Goal: Information Seeking & Learning: Learn about a topic

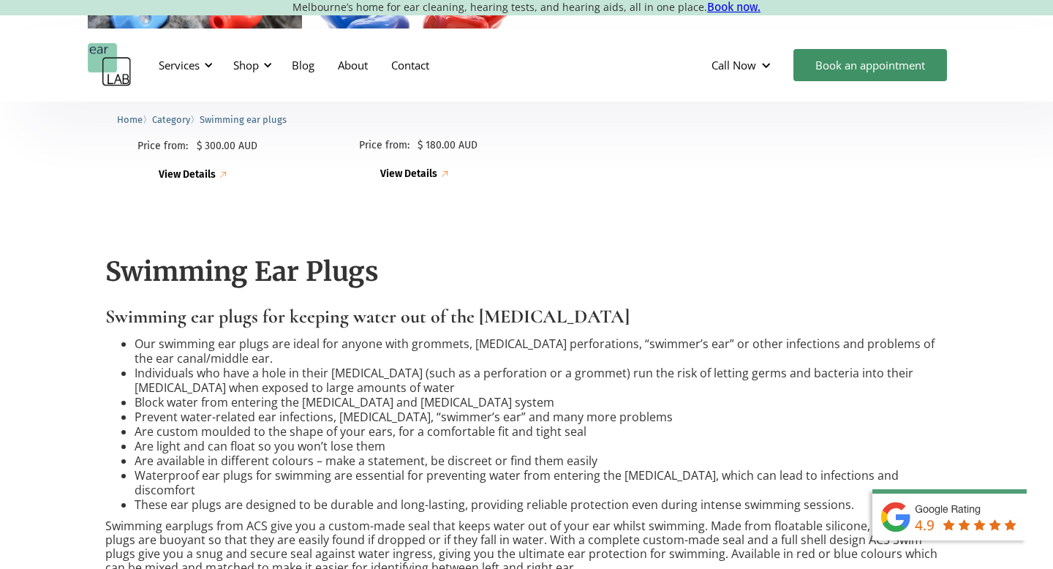
scroll to position [638, 0]
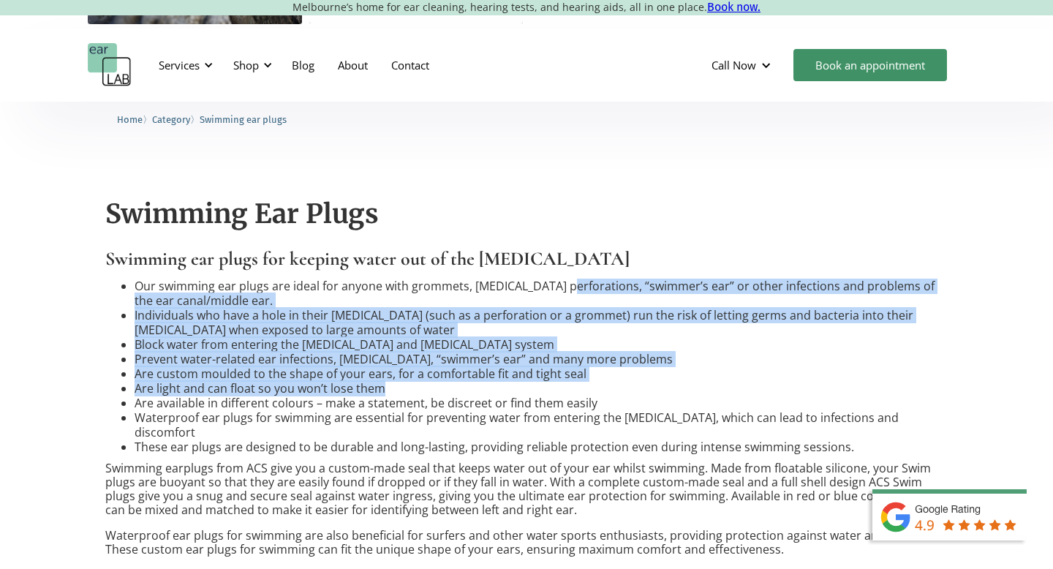
drag, startPoint x: 565, startPoint y: 285, endPoint x: 671, endPoint y: 410, distance: 163.4
click at [671, 399] on ul "Our swimming ear plugs are ideal for anyone with grommets, eardrum perforations…" at bounding box center [526, 367] width 843 height 176
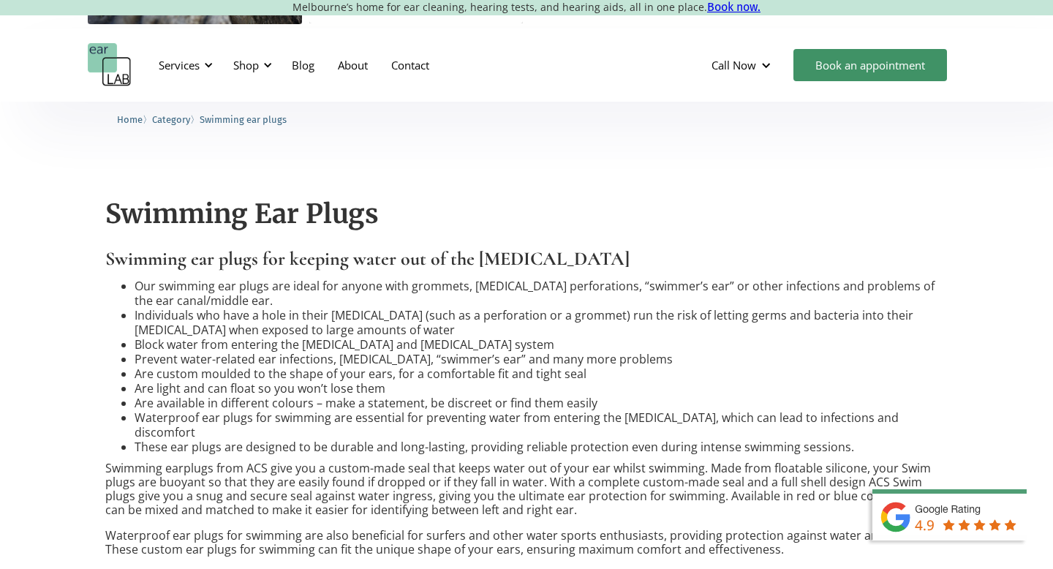
click at [671, 410] on li "Waterproof ear plugs for swimming are essential for preventing water from enter…" at bounding box center [541, 424] width 813 height 29
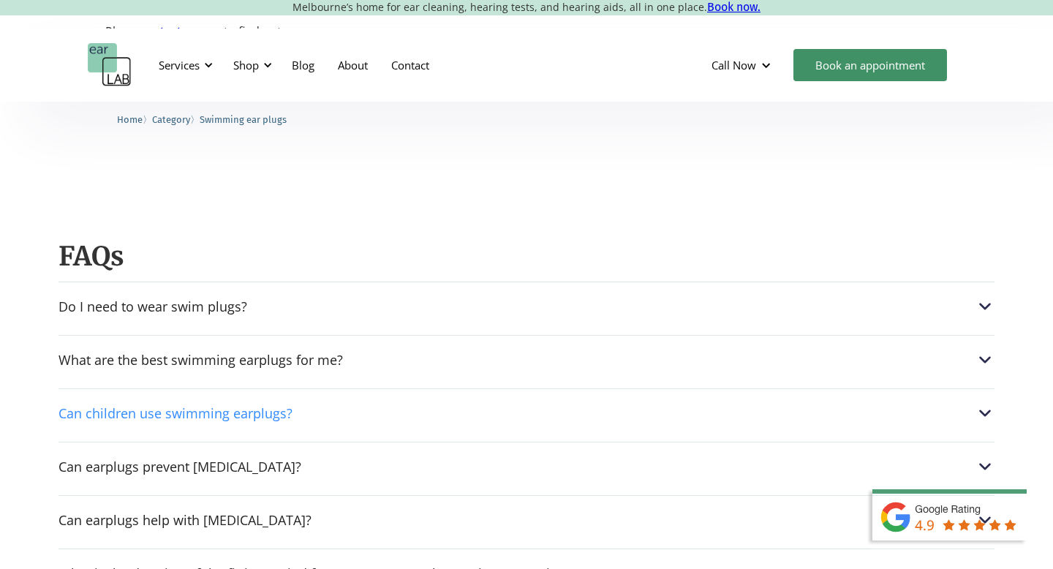
scroll to position [1366, 0]
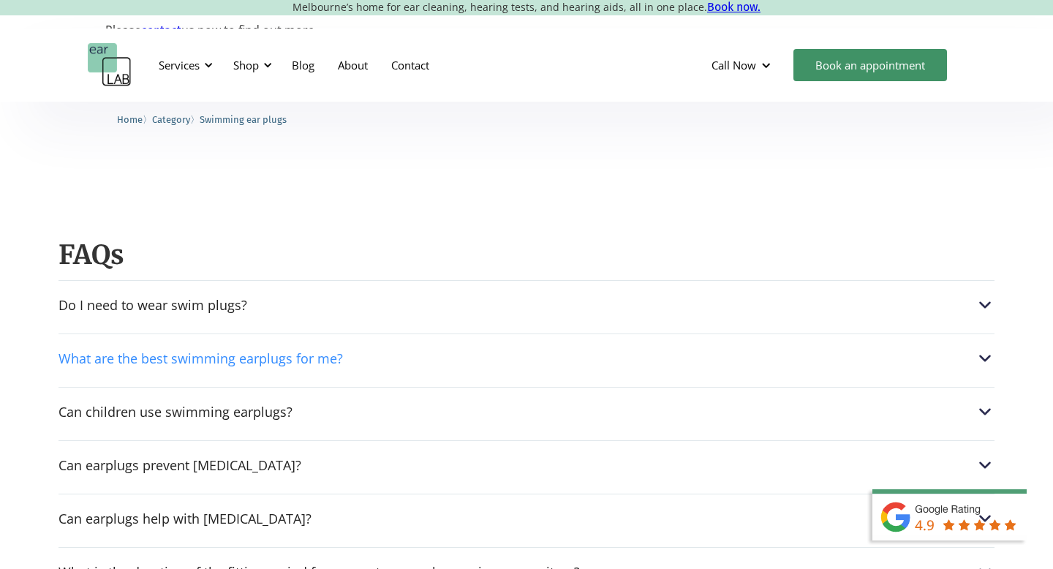
click at [587, 349] on div "What are the best swimming earplugs for me?" at bounding box center [527, 358] width 936 height 19
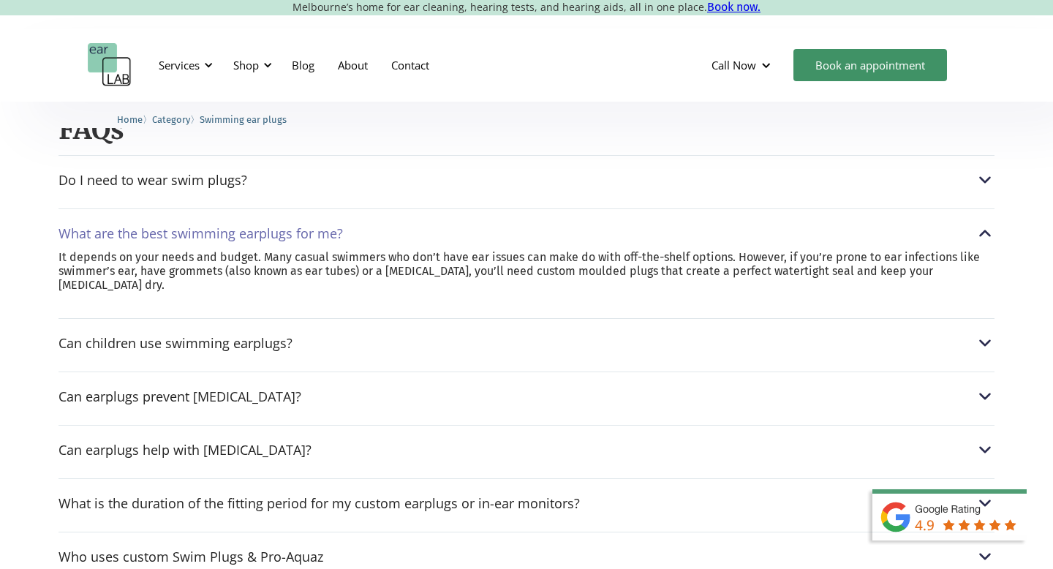
scroll to position [1483, 0]
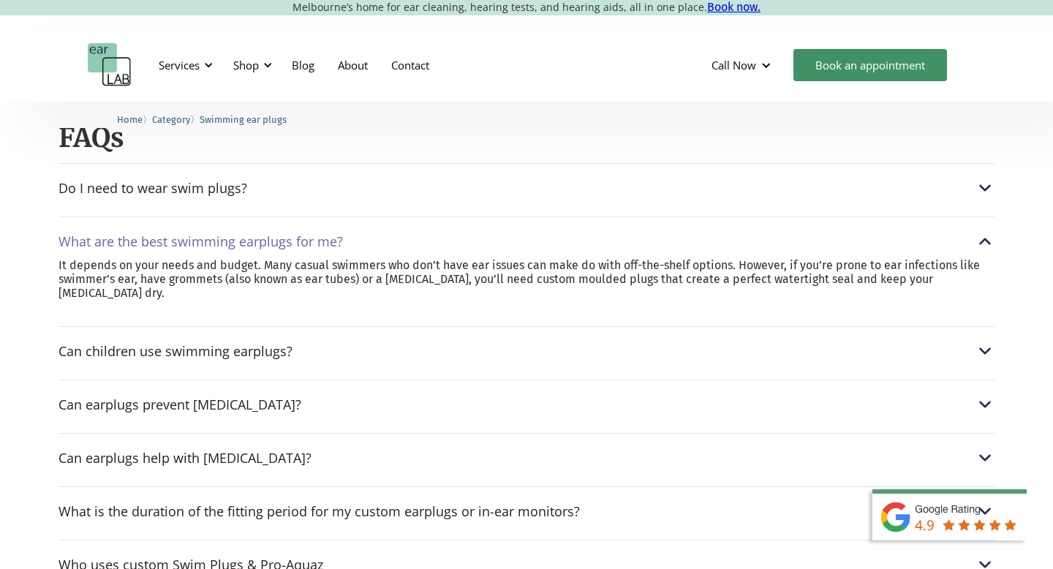
click at [507, 444] on div "Can earplugs help with surfer's ear? They can. Surfer’s ear, also known as exto…" at bounding box center [527, 454] width 936 height 42
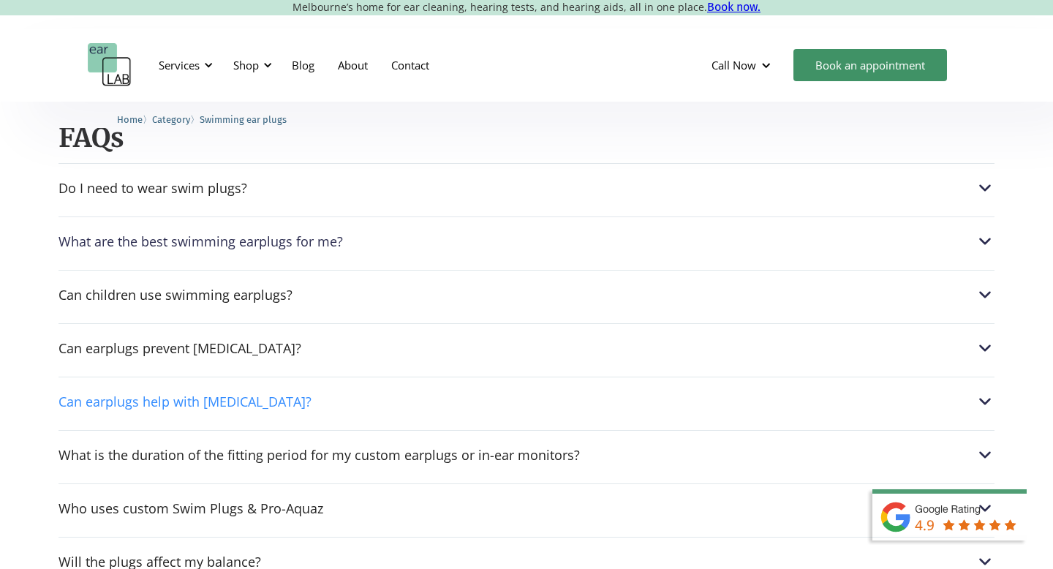
click at [508, 392] on div "Can earplugs help with surfer's ear?" at bounding box center [527, 401] width 936 height 19
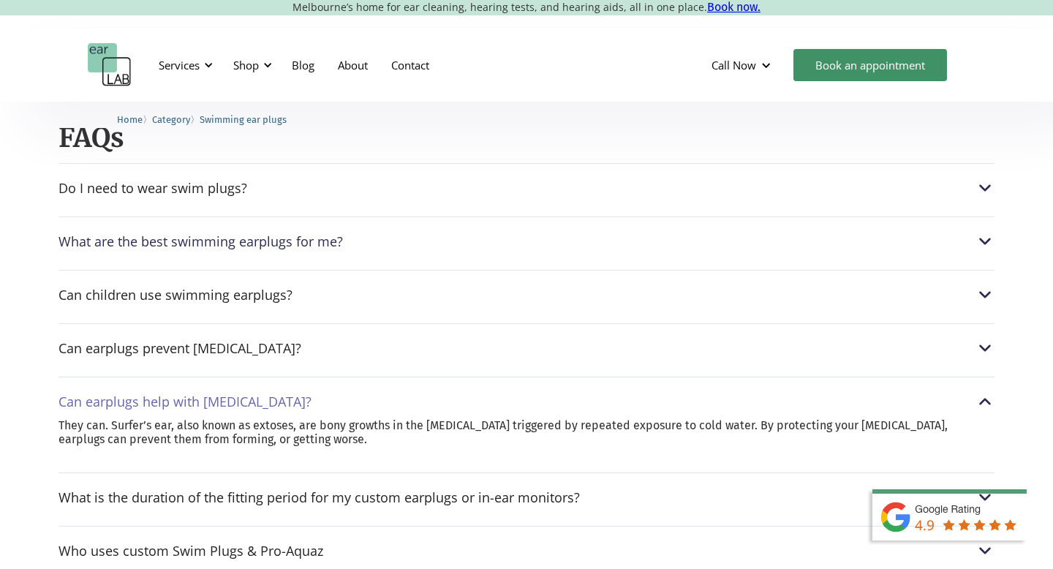
click at [508, 392] on div "Can earplugs help with surfer's ear?" at bounding box center [527, 401] width 936 height 19
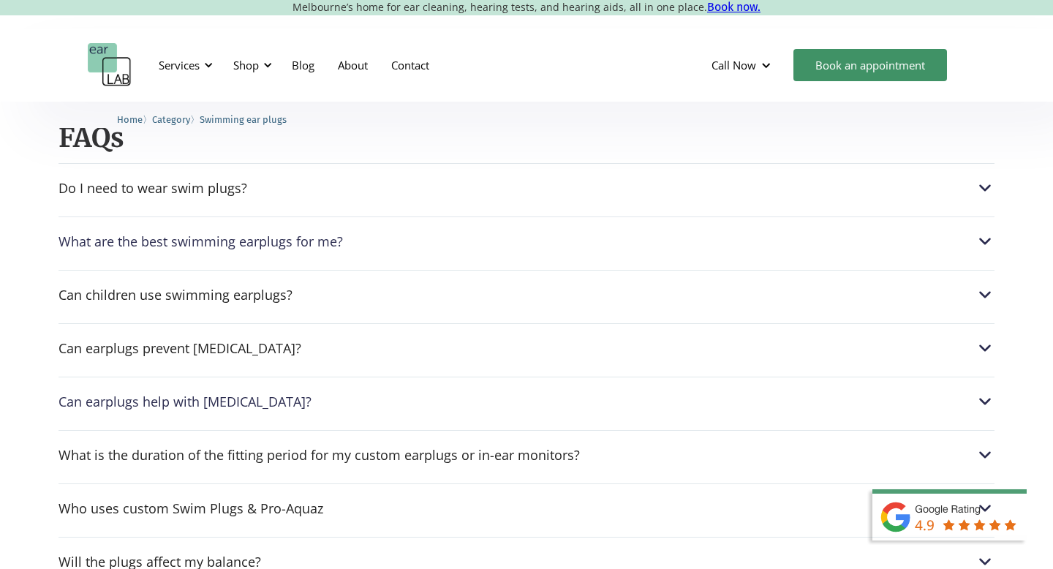
click at [508, 392] on div "Can earplugs help with surfer's ear?" at bounding box center [527, 401] width 936 height 19
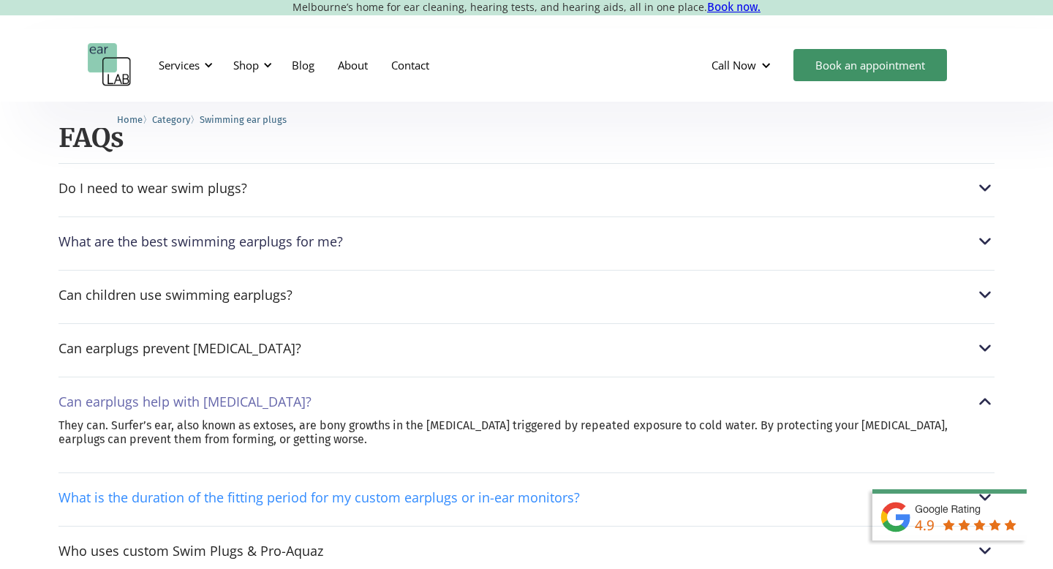
click at [354, 490] on div "What is the duration of the fitting period for my custom earplugs or in-ear mon…" at bounding box center [319, 497] width 521 height 15
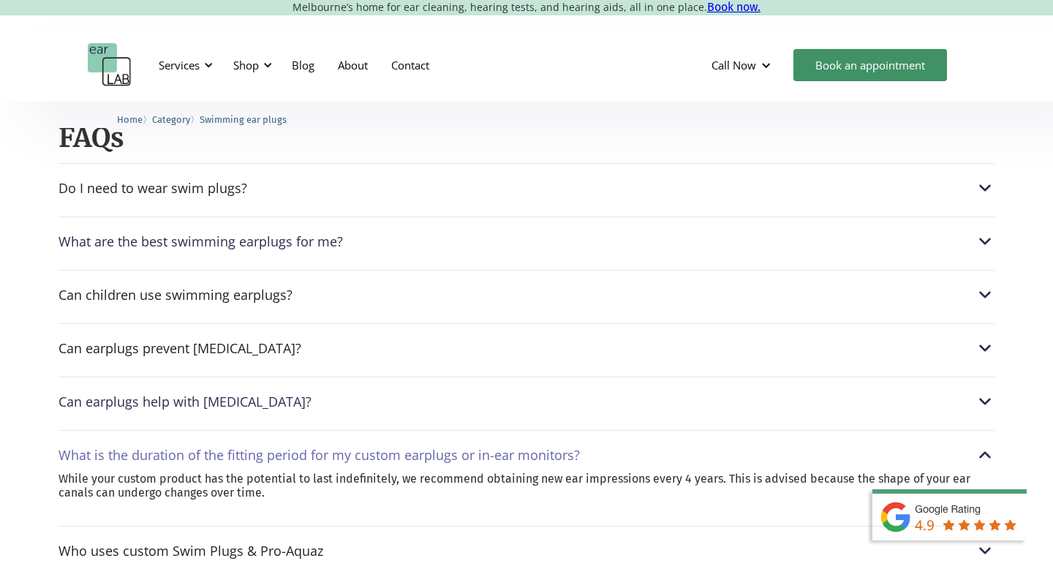
click at [349, 430] on div "What is the duration of the fitting period for my custom earplugs or in-ear mon…" at bounding box center [527, 472] width 936 height 84
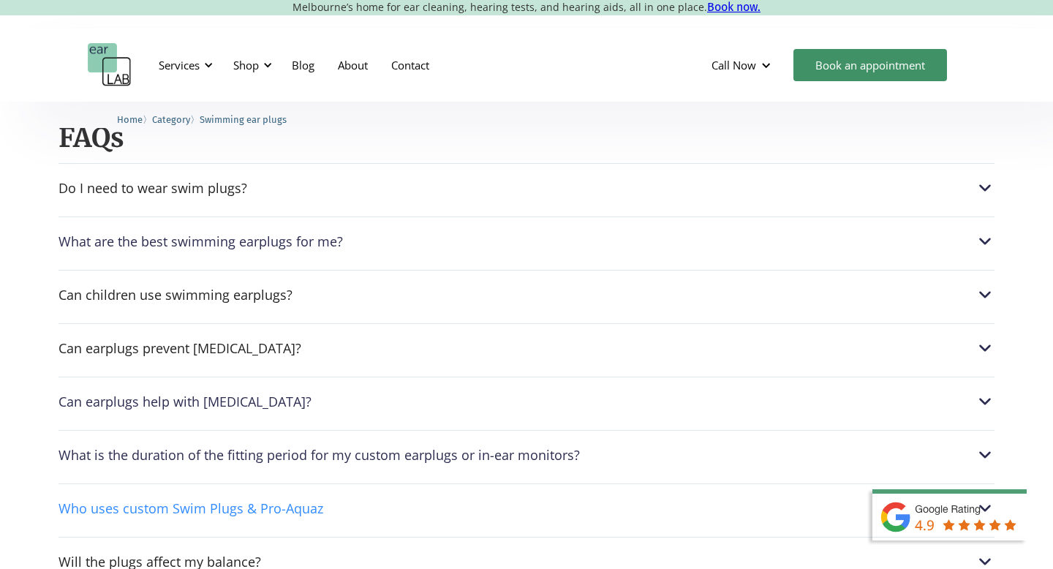
click at [344, 499] on div "Who uses custom Swim Plugs & Pro-Aquaz" at bounding box center [527, 508] width 936 height 19
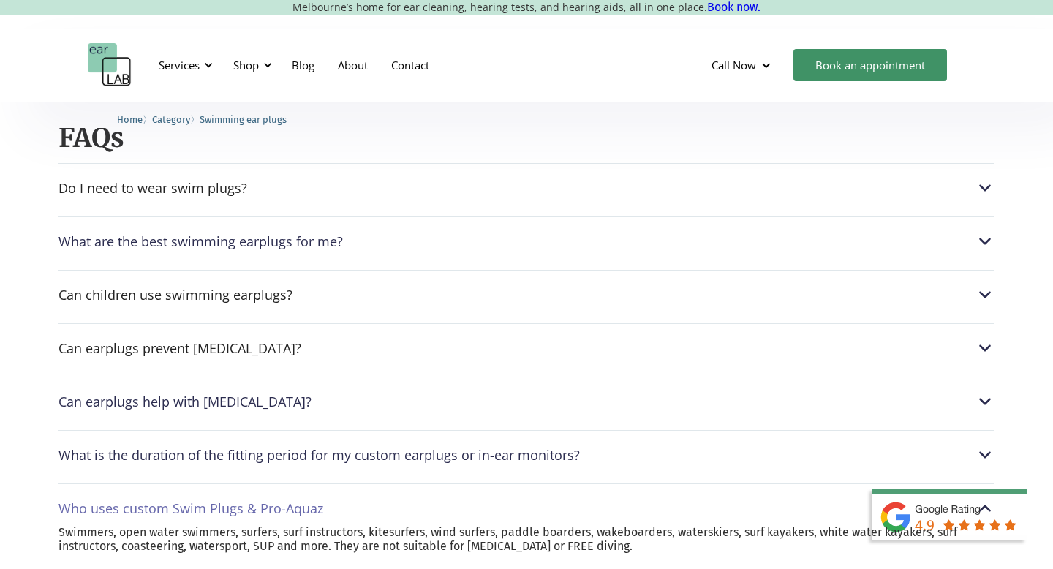
click at [344, 499] on div "Who uses custom Swim Plugs & Pro-Aquaz" at bounding box center [527, 508] width 936 height 19
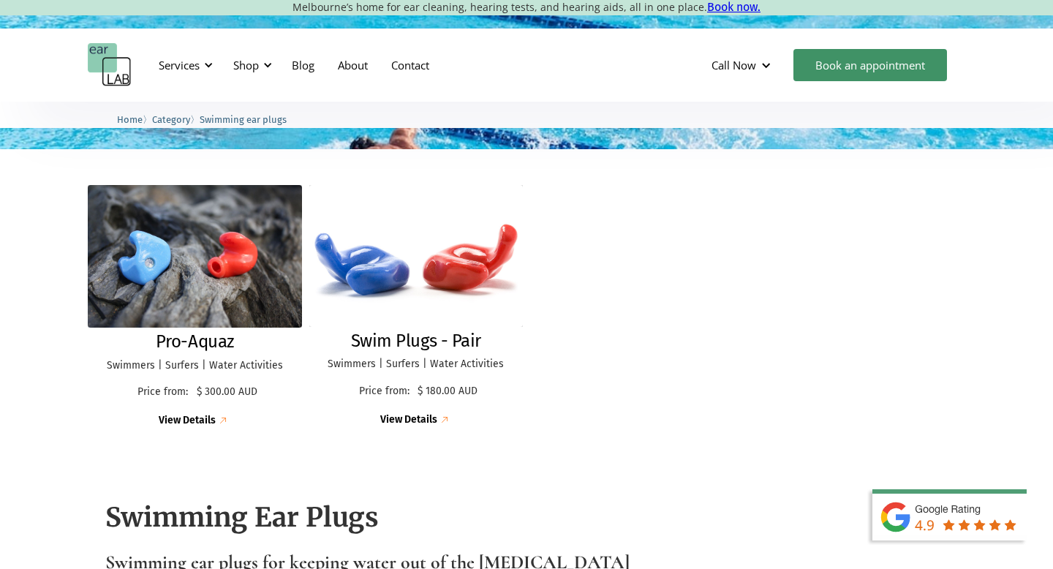
scroll to position [370, 0]
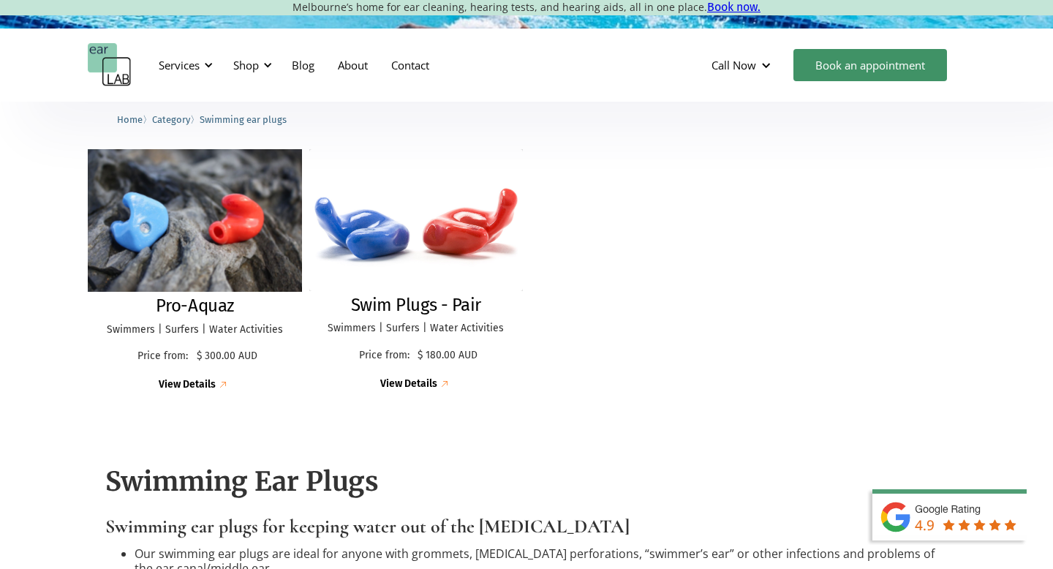
click at [206, 298] on h2 "Pro-Aquaz" at bounding box center [195, 305] width 78 height 21
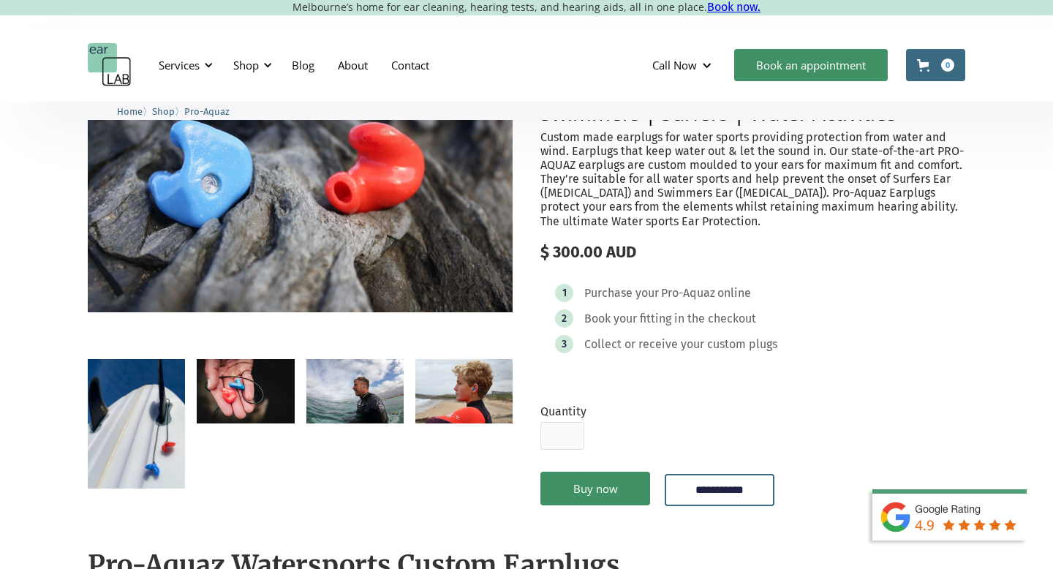
scroll to position [306, 0]
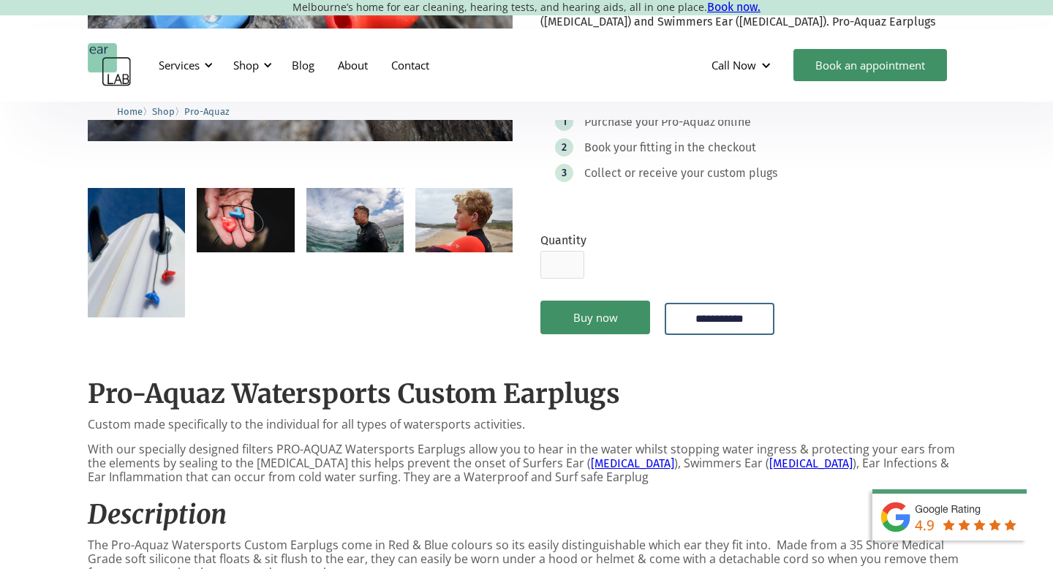
click at [222, 219] on img "open lightbox" at bounding box center [245, 220] width 97 height 65
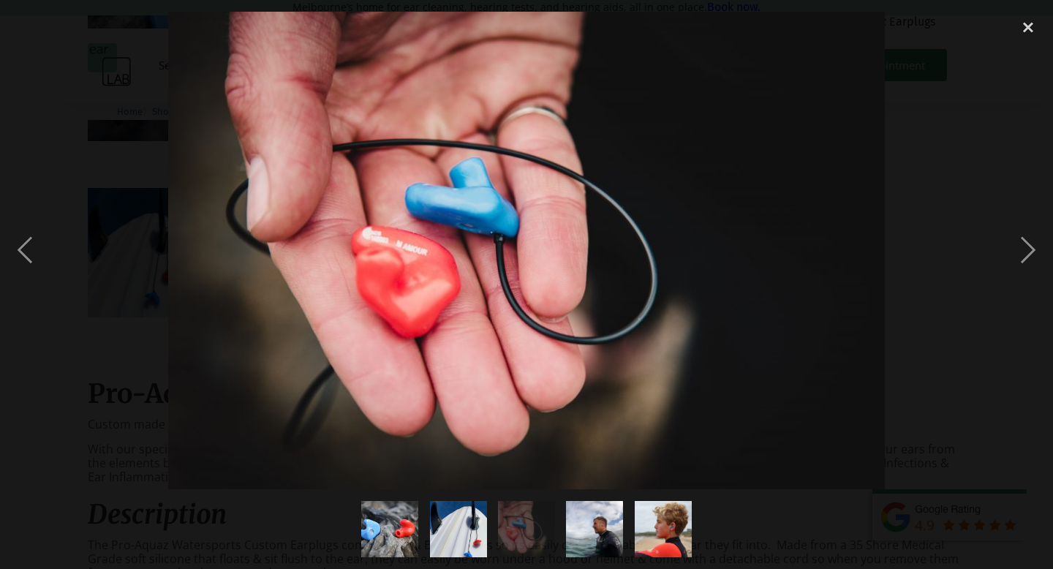
click at [473, 528] on img "show item 2 of 5" at bounding box center [458, 529] width 57 height 76
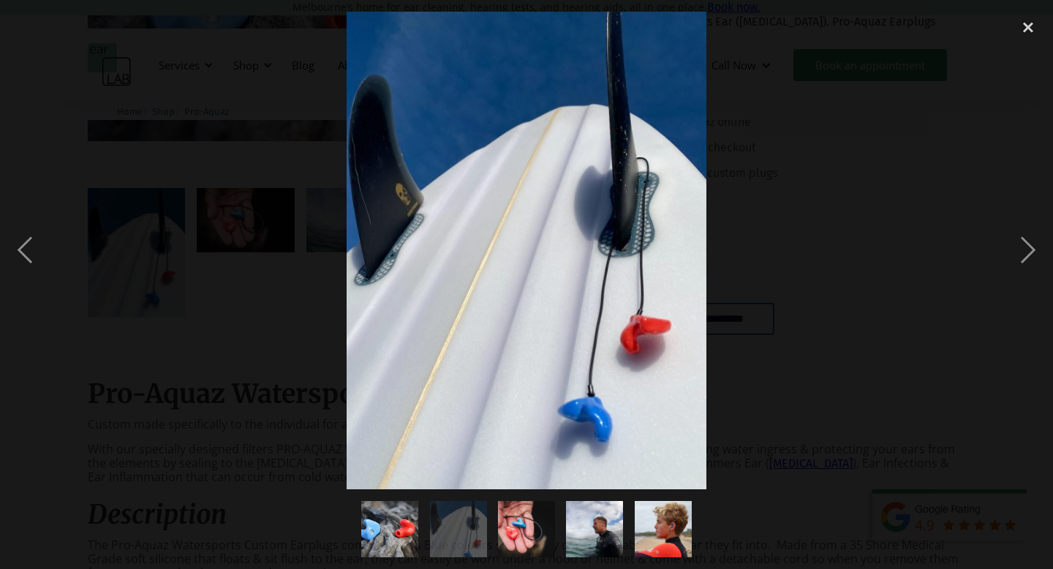
click at [537, 528] on img "show item 3 of 5" at bounding box center [527, 529] width 86 height 57
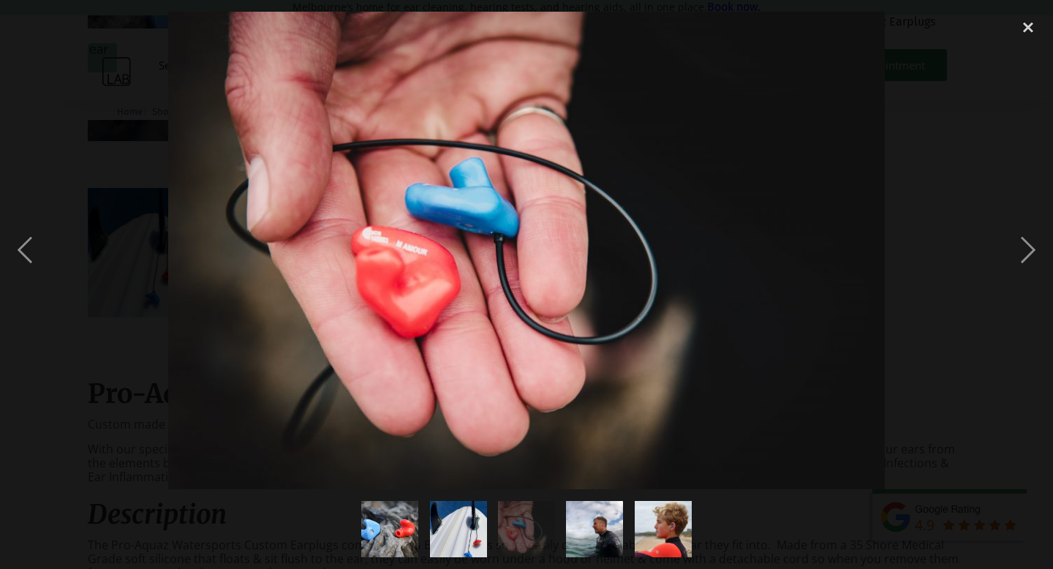
click at [629, 536] on div "show item 5 of 5" at bounding box center [663, 529] width 68 height 80
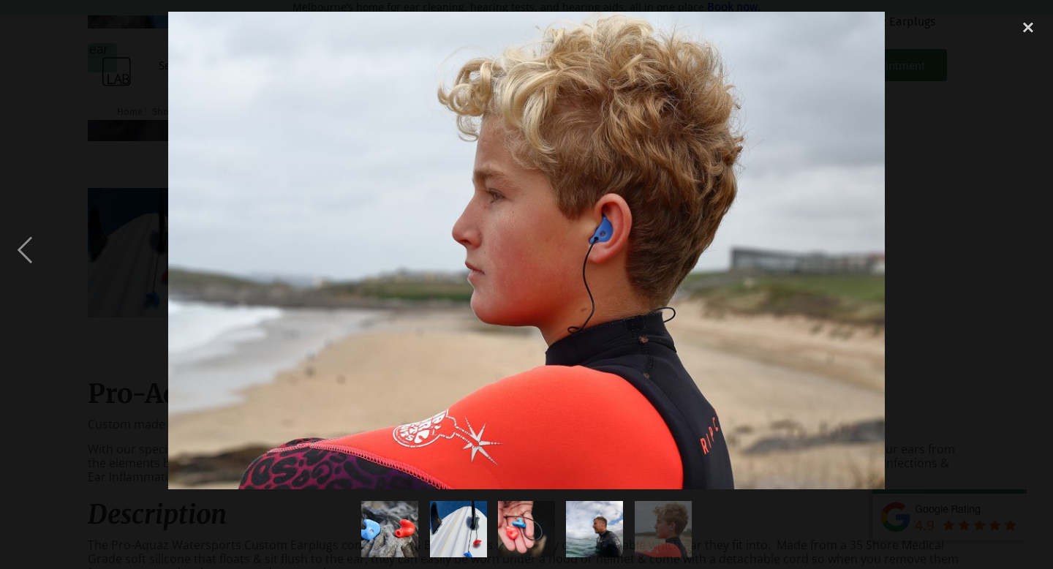
click at [642, 535] on img "show item 5 of 5" at bounding box center [663, 529] width 86 height 57
click at [1043, 20] on div "close lightbox" at bounding box center [1028, 28] width 50 height 32
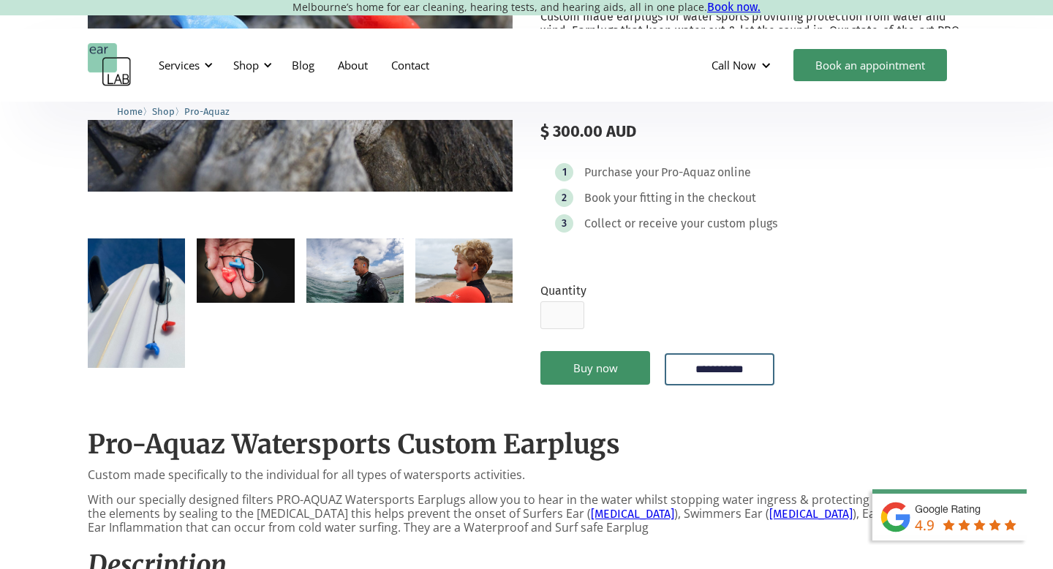
scroll to position [194, 0]
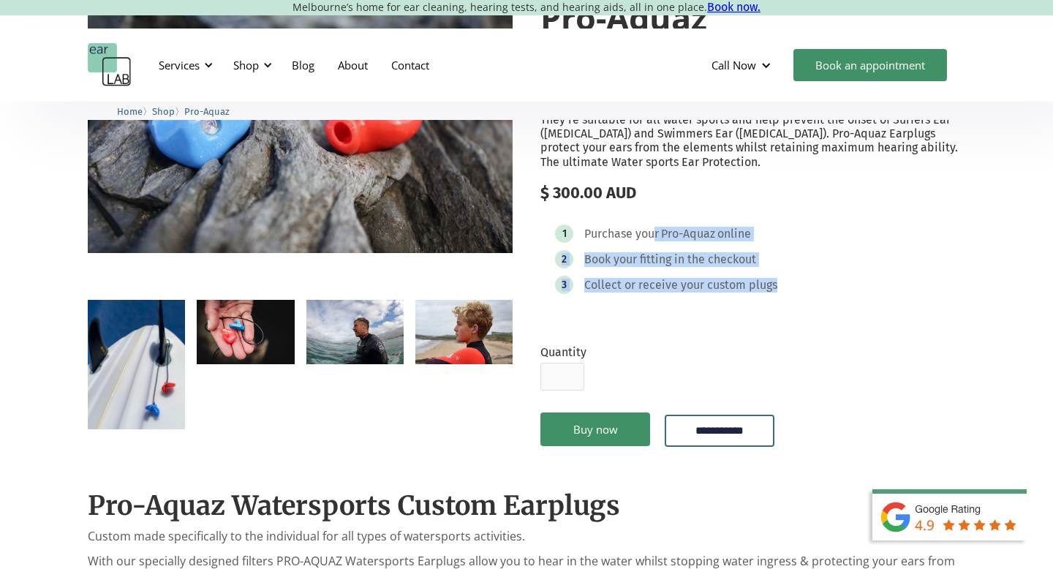
drag, startPoint x: 657, startPoint y: 239, endPoint x: 756, endPoint y: 336, distance: 138.6
click at [756, 330] on div "**********" at bounding box center [752, 222] width 425 height 505
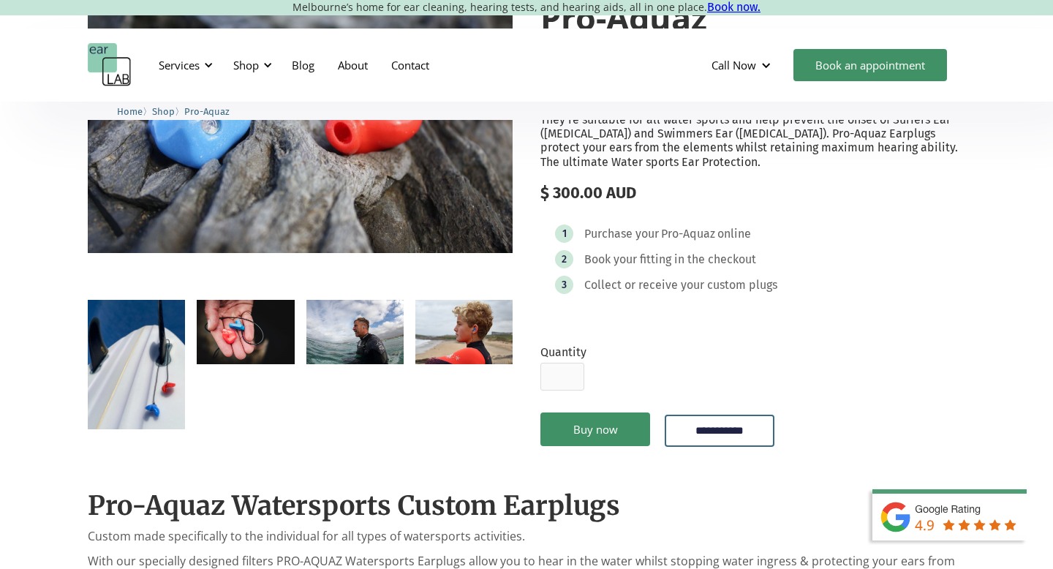
click at [756, 336] on div "**********" at bounding box center [752, 222] width 425 height 505
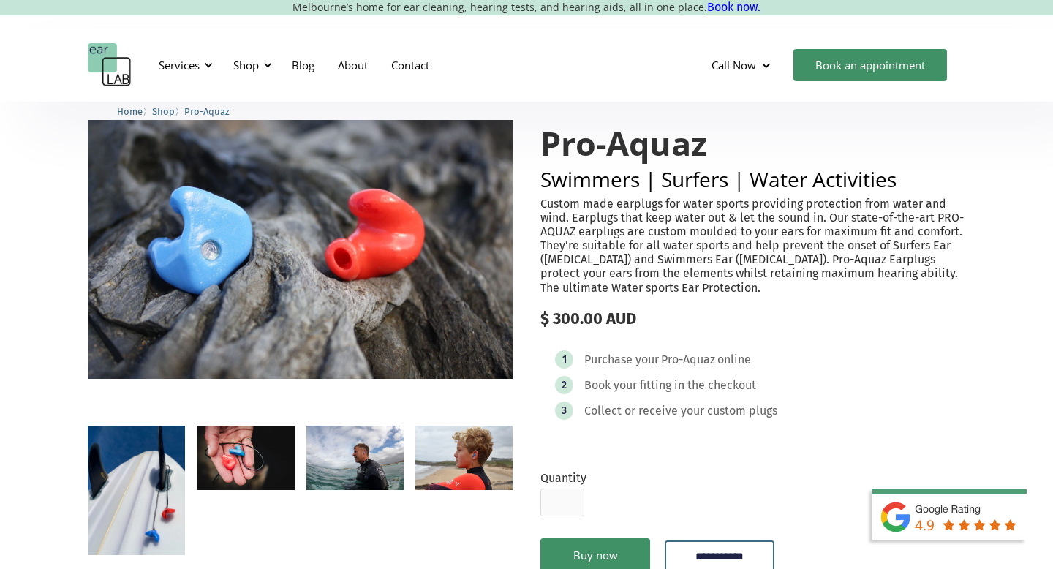
scroll to position [0, 0]
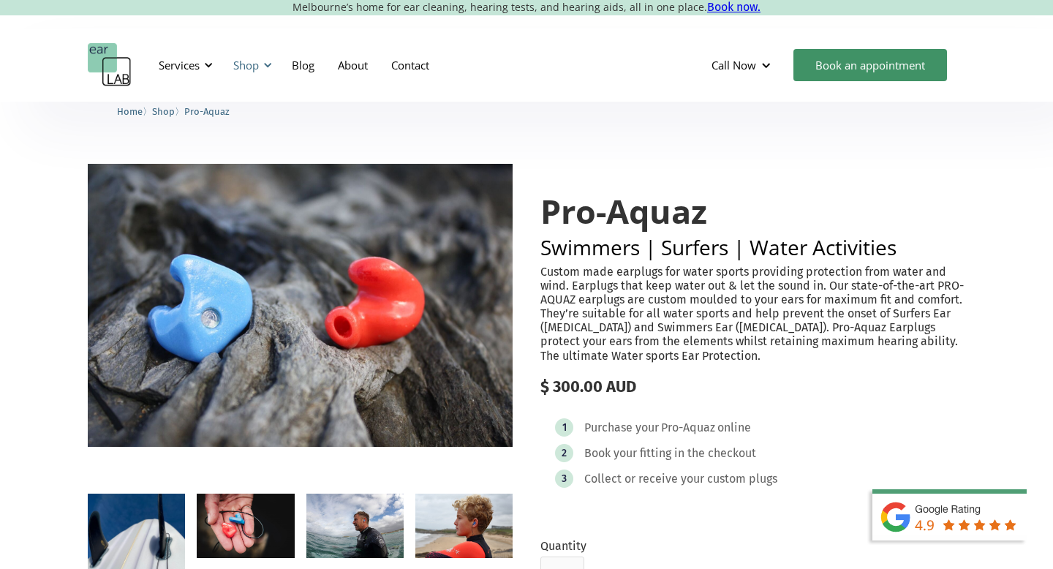
click at [257, 64] on div "Shop" at bounding box center [246, 65] width 26 height 15
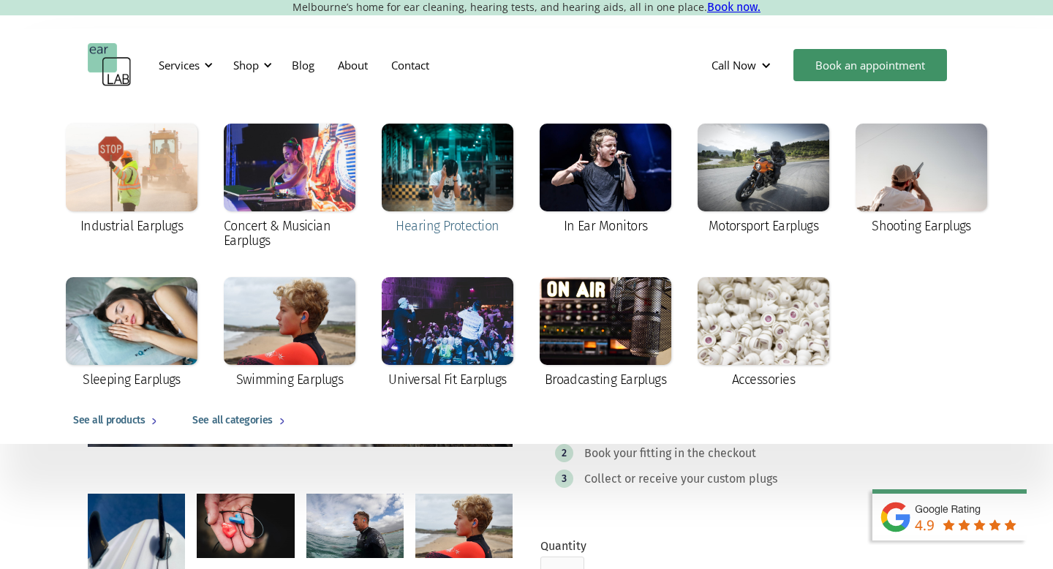
click at [465, 154] on div at bounding box center [448, 168] width 132 height 88
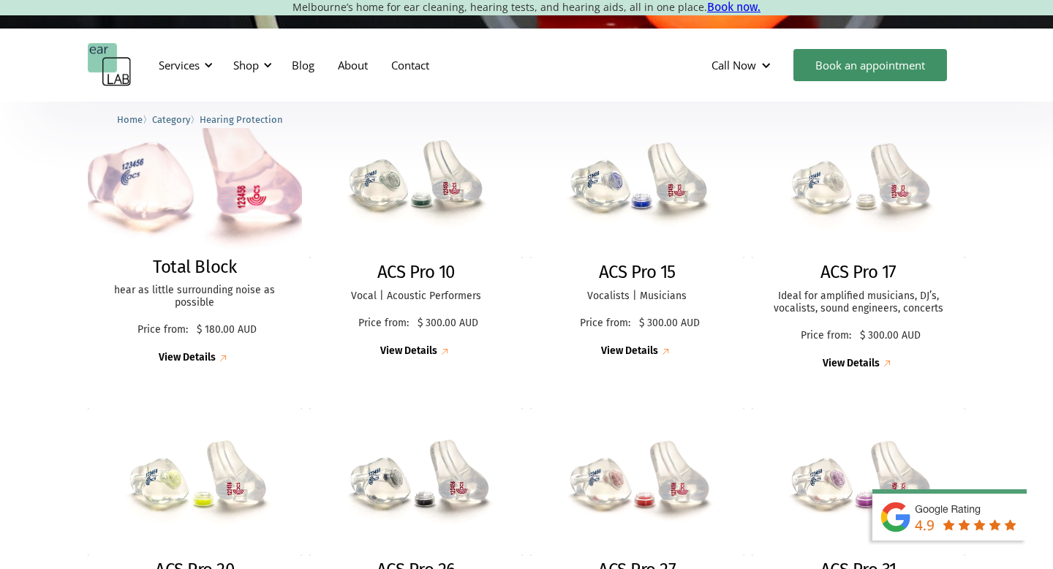
scroll to position [399, 0]
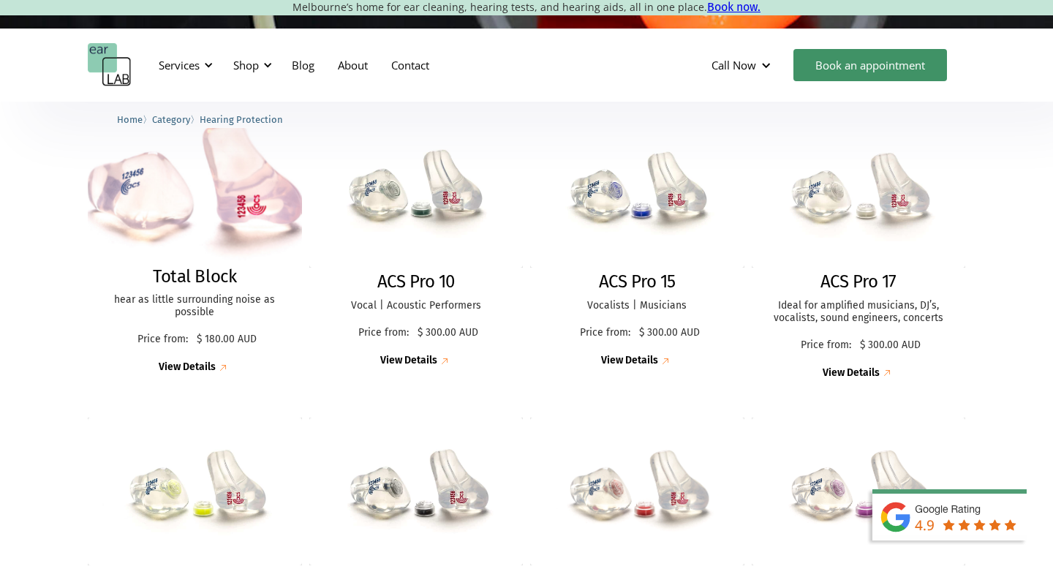
click at [216, 163] on img at bounding box center [195, 191] width 236 height 156
